Goal: Navigation & Orientation: Find specific page/section

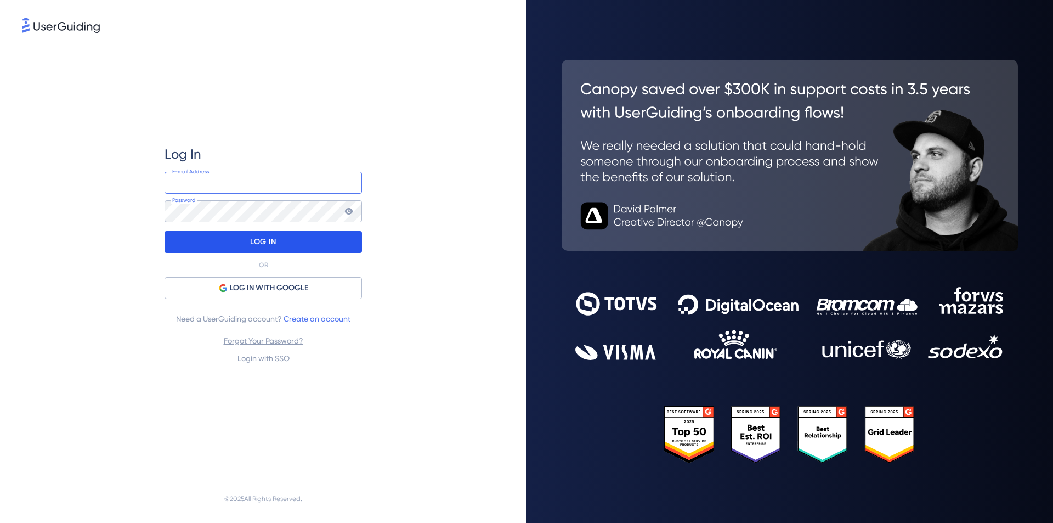
type input "[EMAIL_ADDRESS][DOMAIN_NAME]"
click at [319, 241] on div "LOG IN" at bounding box center [263, 242] width 197 height 22
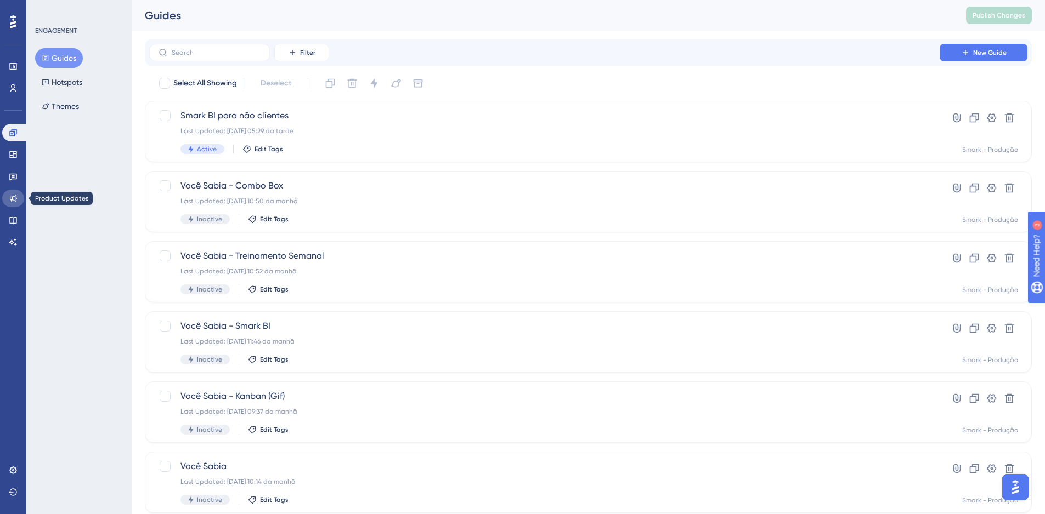
click at [19, 197] on link at bounding box center [13, 199] width 22 height 18
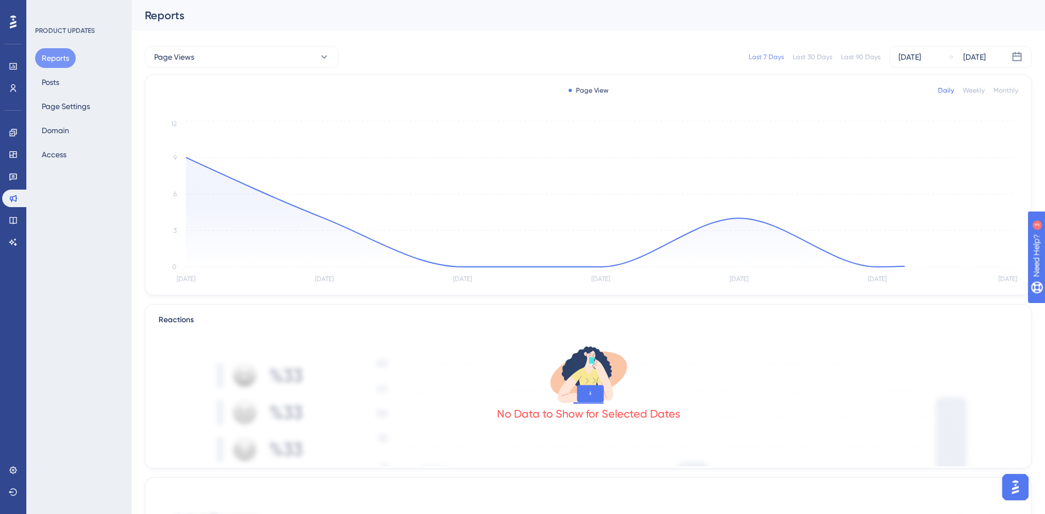
click at [68, 140] on div "Reports Posts Page Settings Domain Access" at bounding box center [79, 106] width 89 height 116
click at [64, 134] on button "Domain" at bounding box center [55, 131] width 41 height 20
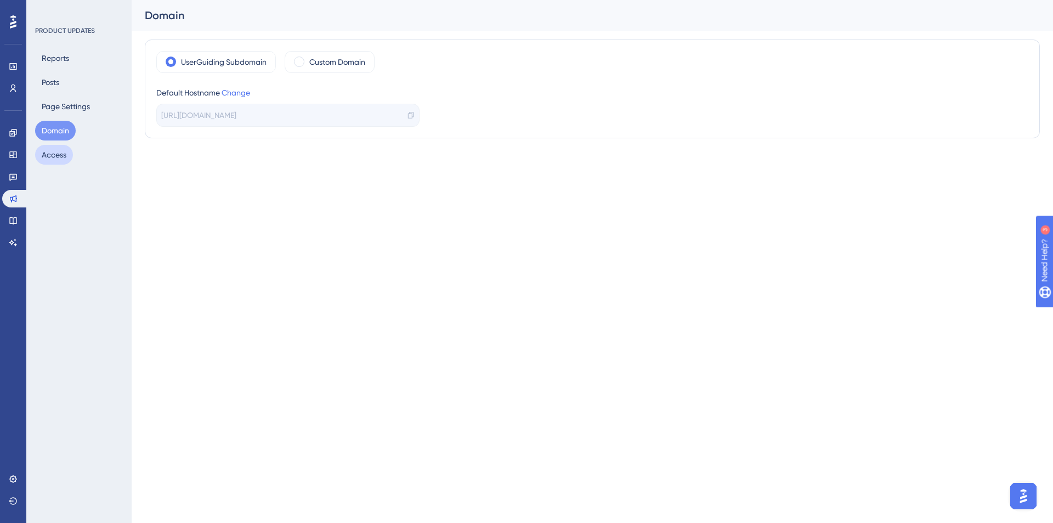
click at [61, 157] on button "Access" at bounding box center [54, 155] width 38 height 20
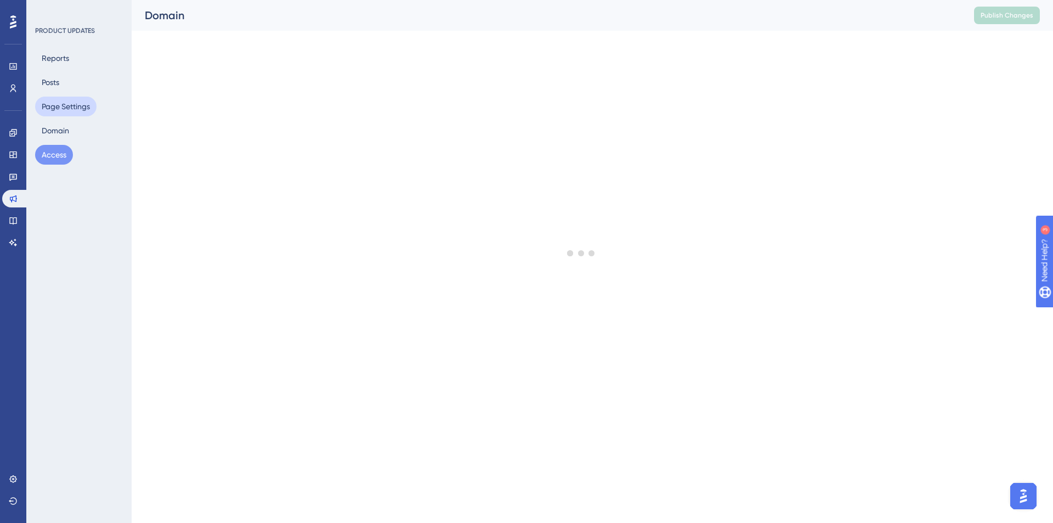
click at [72, 109] on button "Page Settings" at bounding box center [65, 107] width 61 height 20
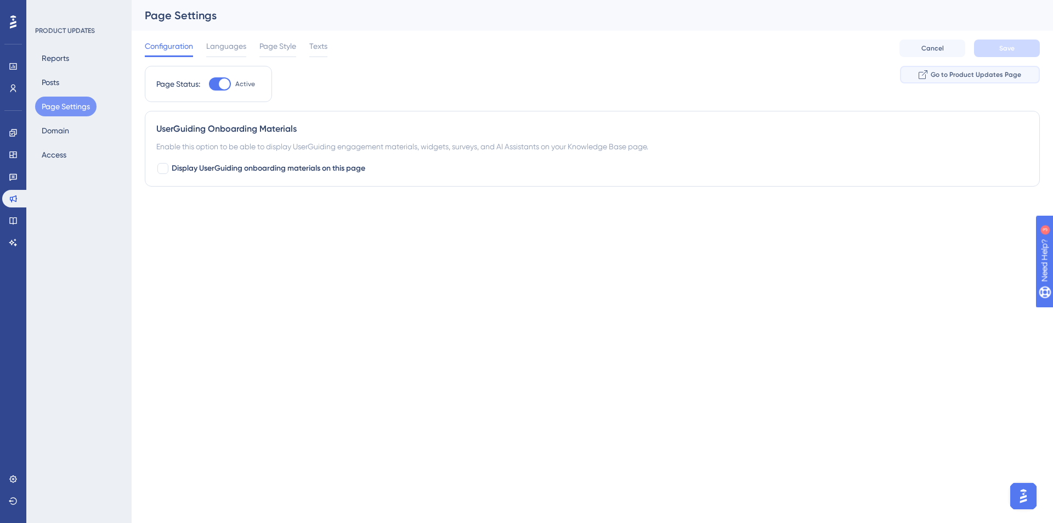
click at [915, 75] on button "Go to Product Updates Page" at bounding box center [970, 75] width 140 height 18
